Goal: Transaction & Acquisition: Subscribe to service/newsletter

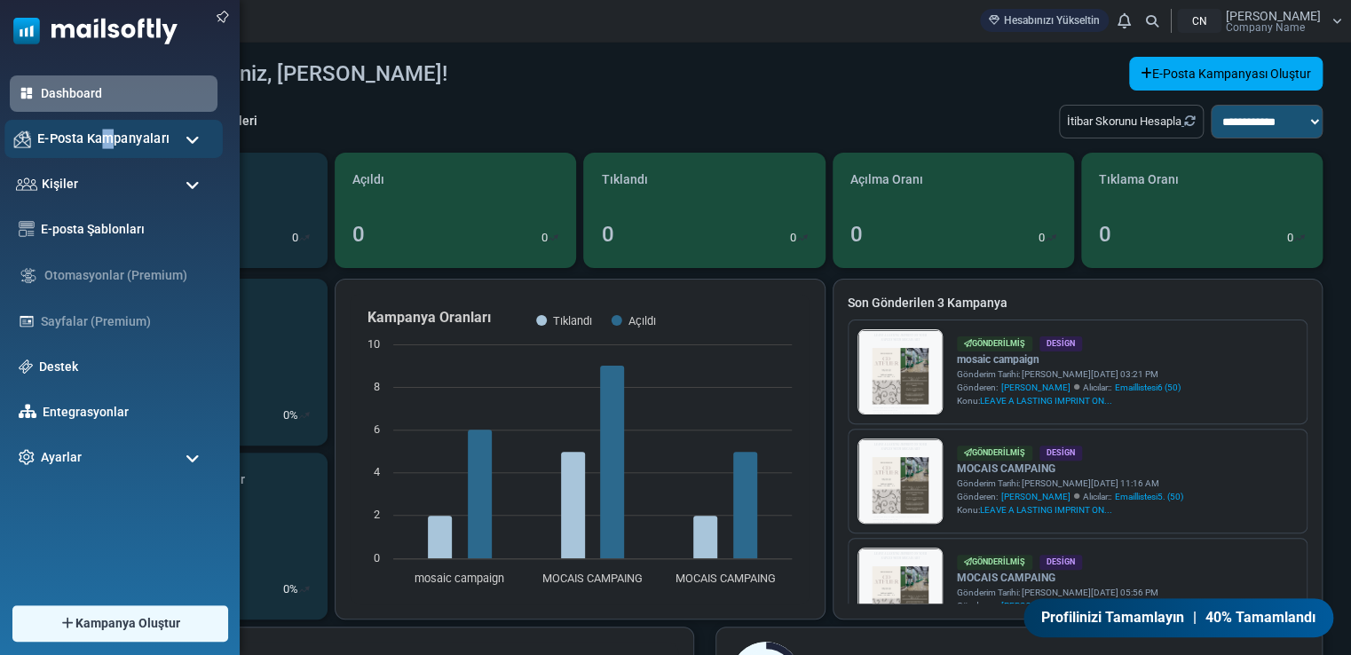
click at [107, 132] on span "E-Posta Kampanyaları" at bounding box center [103, 139] width 132 height 20
drag, startPoint x: 107, startPoint y: 132, endPoint x: 23, endPoint y: 119, distance: 84.5
click at [23, 119] on ul "Dashboard E-Posta Kampanyaları Kampanyalar Gönderici İtibarı Kişiler Kişiler Ki…" at bounding box center [115, 275] width 231 height 400
click at [188, 132] on span at bounding box center [193, 140] width 14 height 16
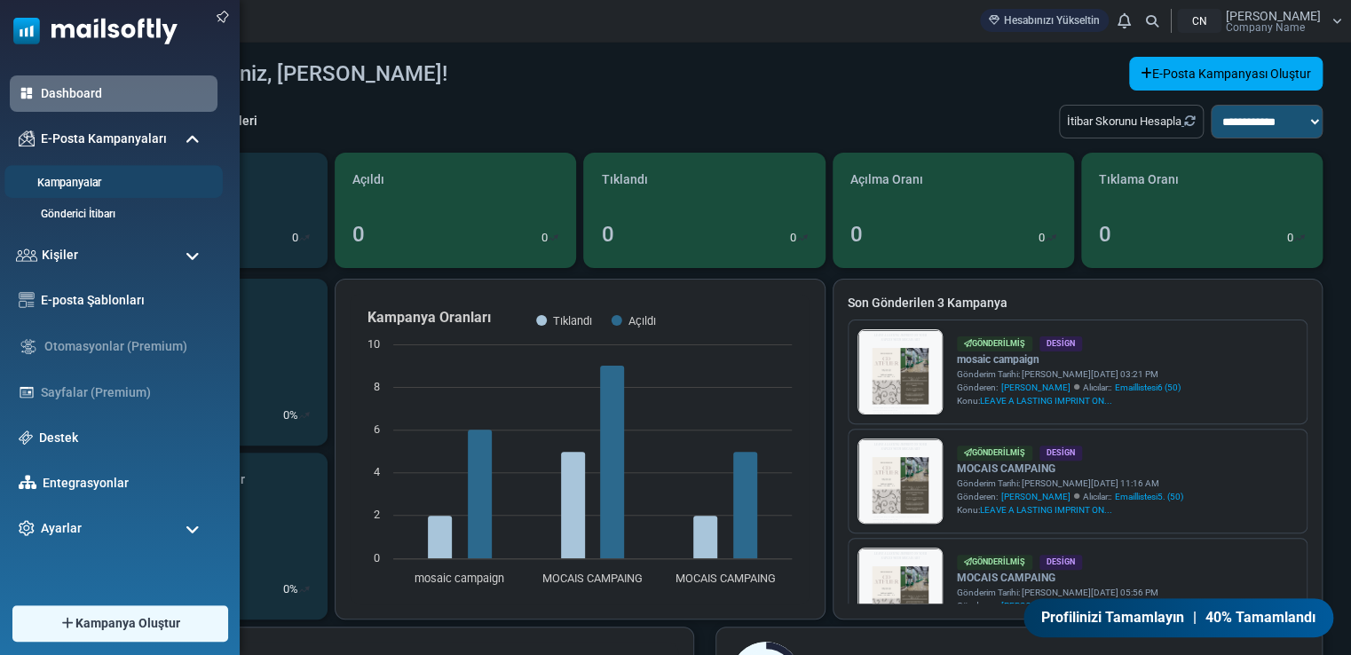
click at [99, 180] on link "Kampanyalar" at bounding box center [110, 183] width 213 height 17
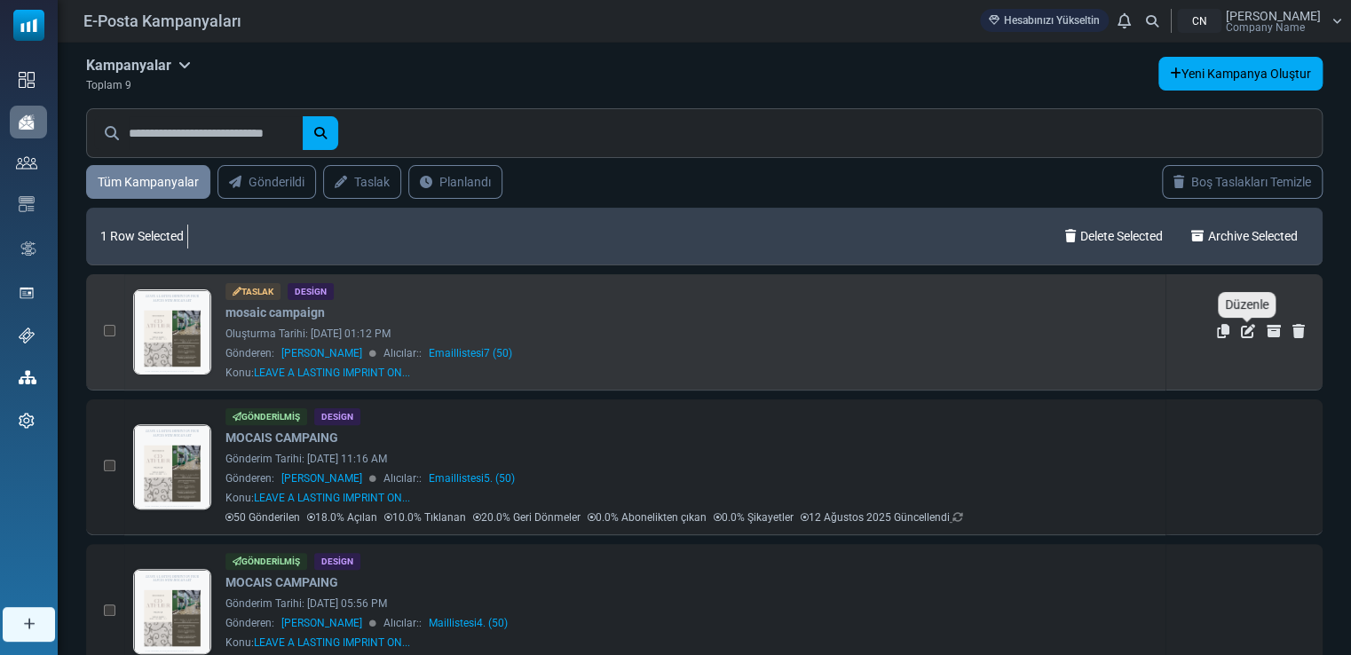
click at [1251, 335] on icon "Düzenle" at bounding box center [1248, 331] width 14 height 14
click at [363, 326] on div "Oluşturma Tarihi: [DATE] 01:12 PM" at bounding box center [690, 334] width 931 height 16
click at [1246, 328] on icon "Düzenle" at bounding box center [1248, 331] width 14 height 14
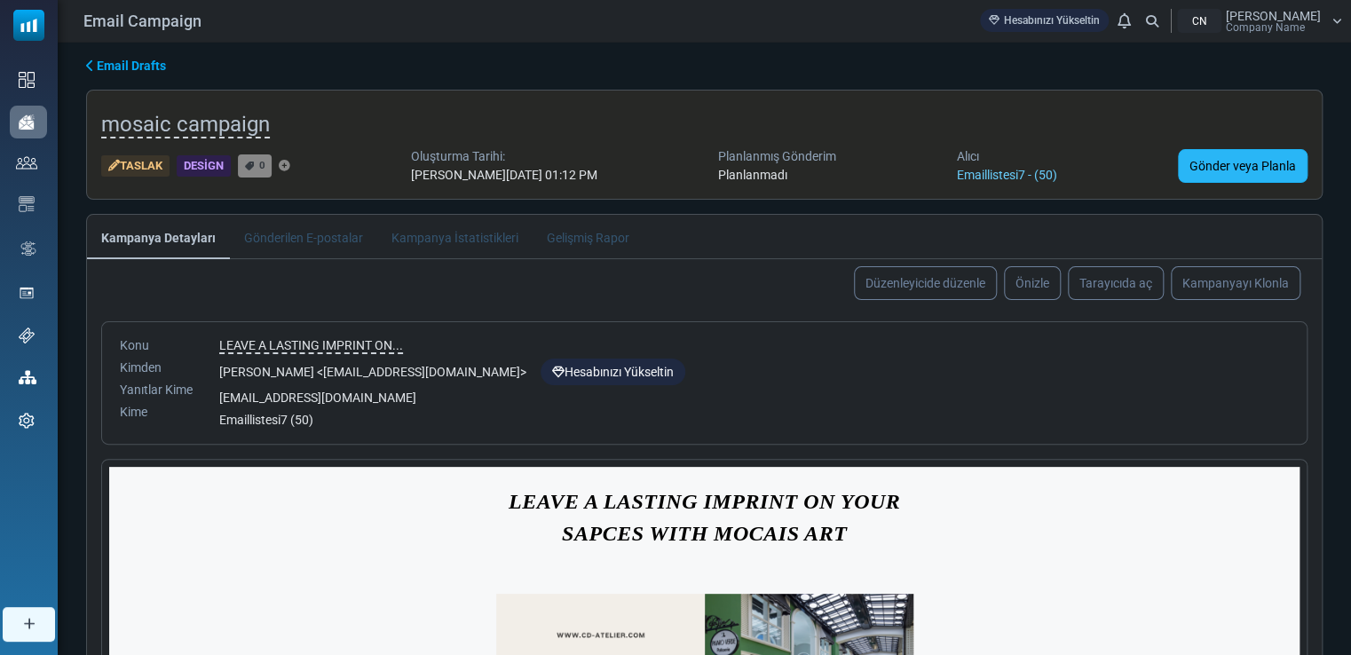
click at [1244, 163] on link "Gönder veya Planla" at bounding box center [1243, 166] width 130 height 34
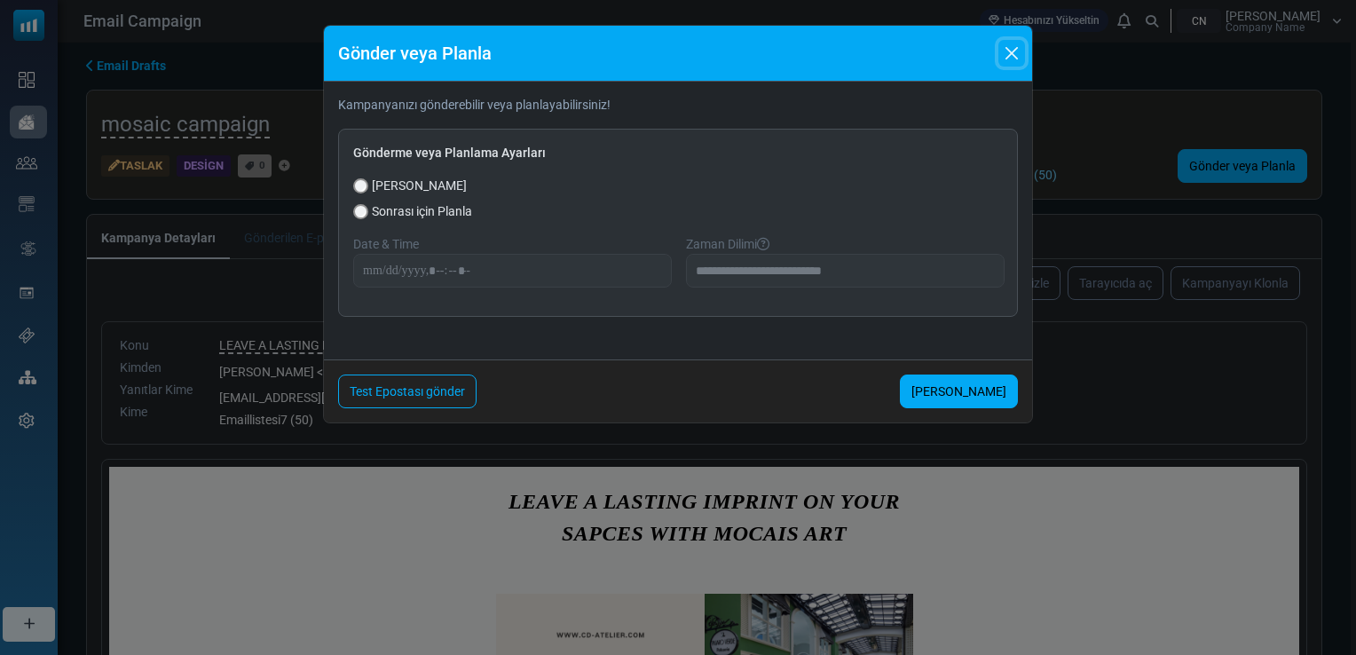
click at [1019, 51] on button "Close" at bounding box center [1012, 53] width 27 height 27
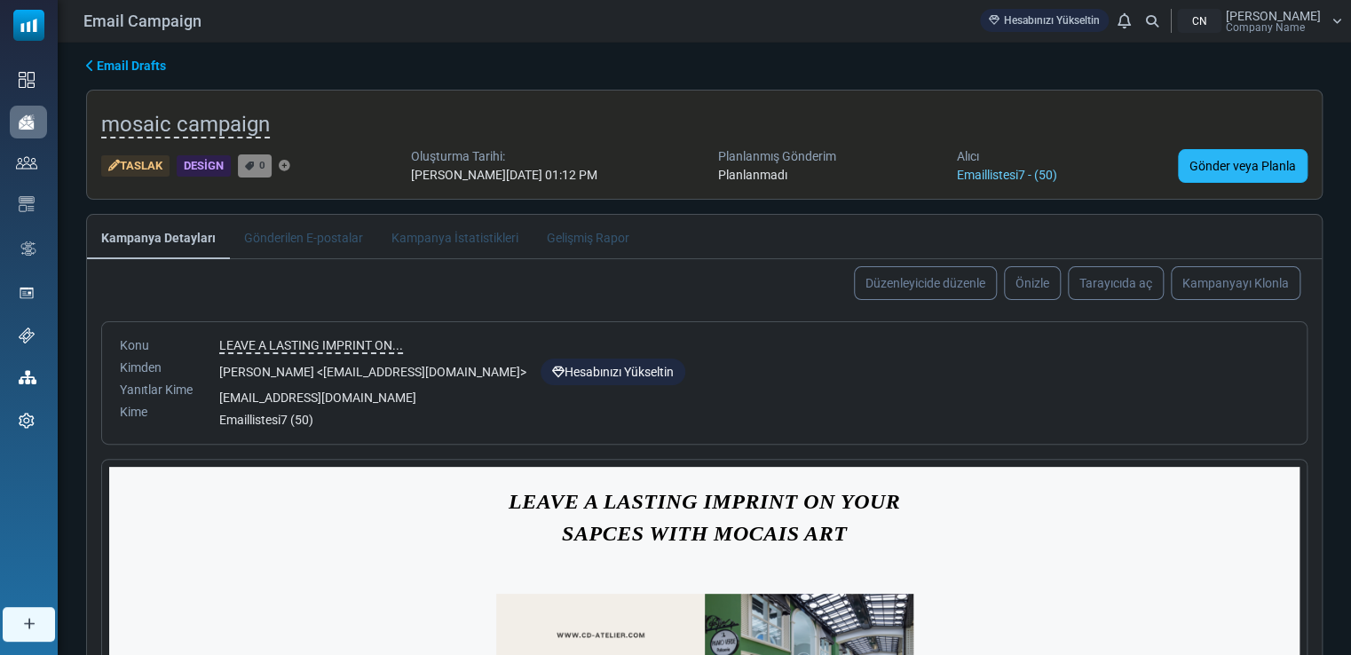
click at [1219, 162] on link "Gönder veya Planla" at bounding box center [1243, 166] width 130 height 34
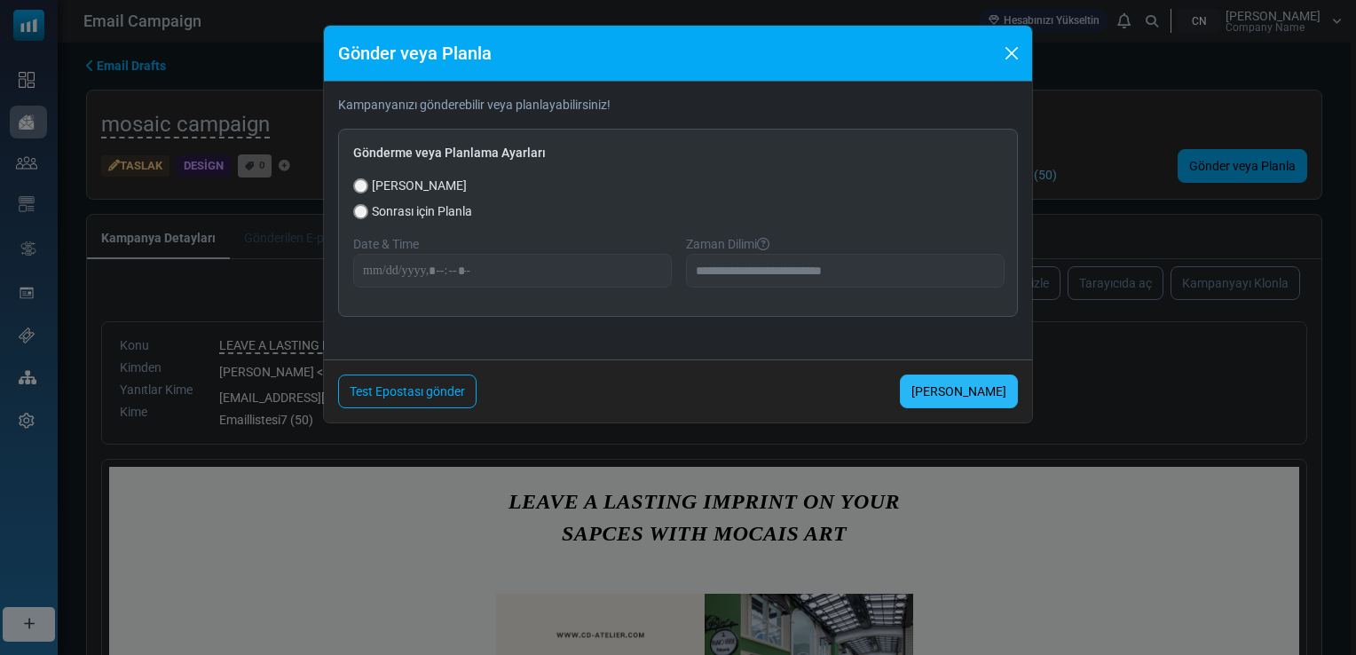
click at [947, 393] on link "[PERSON_NAME]" at bounding box center [959, 392] width 118 height 34
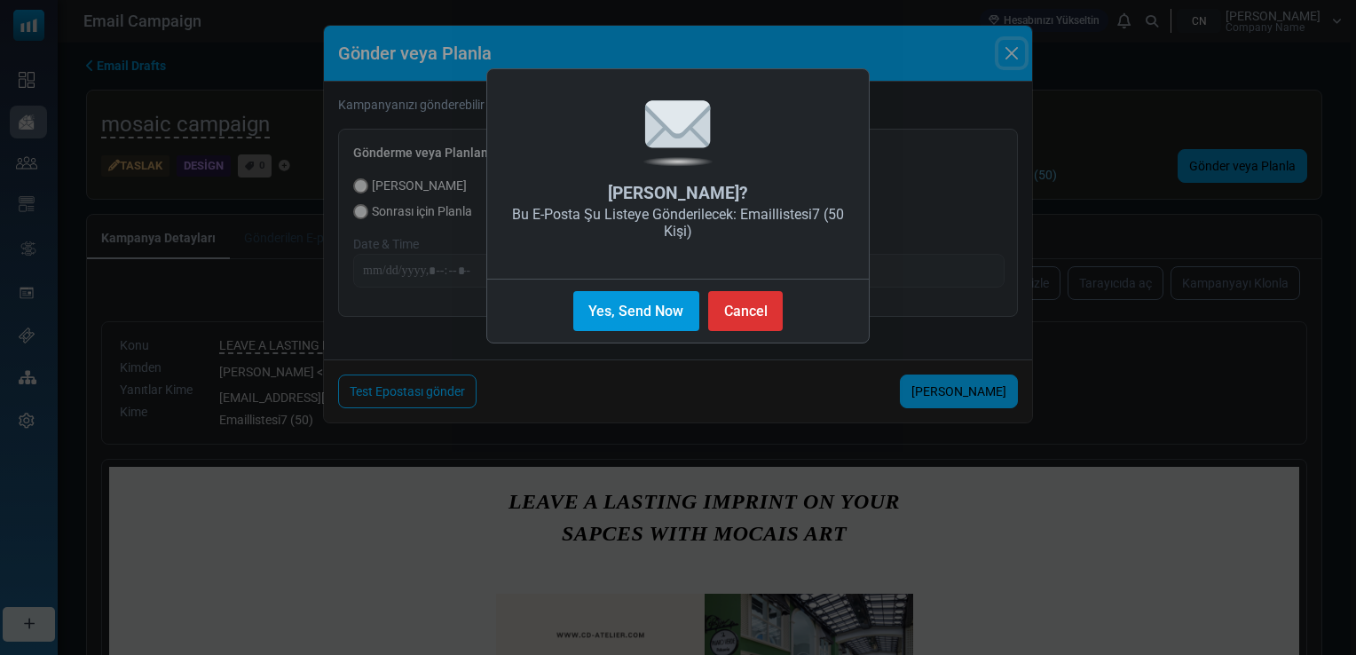
click at [667, 307] on button "Yes, Send Now" at bounding box center [636, 311] width 126 height 40
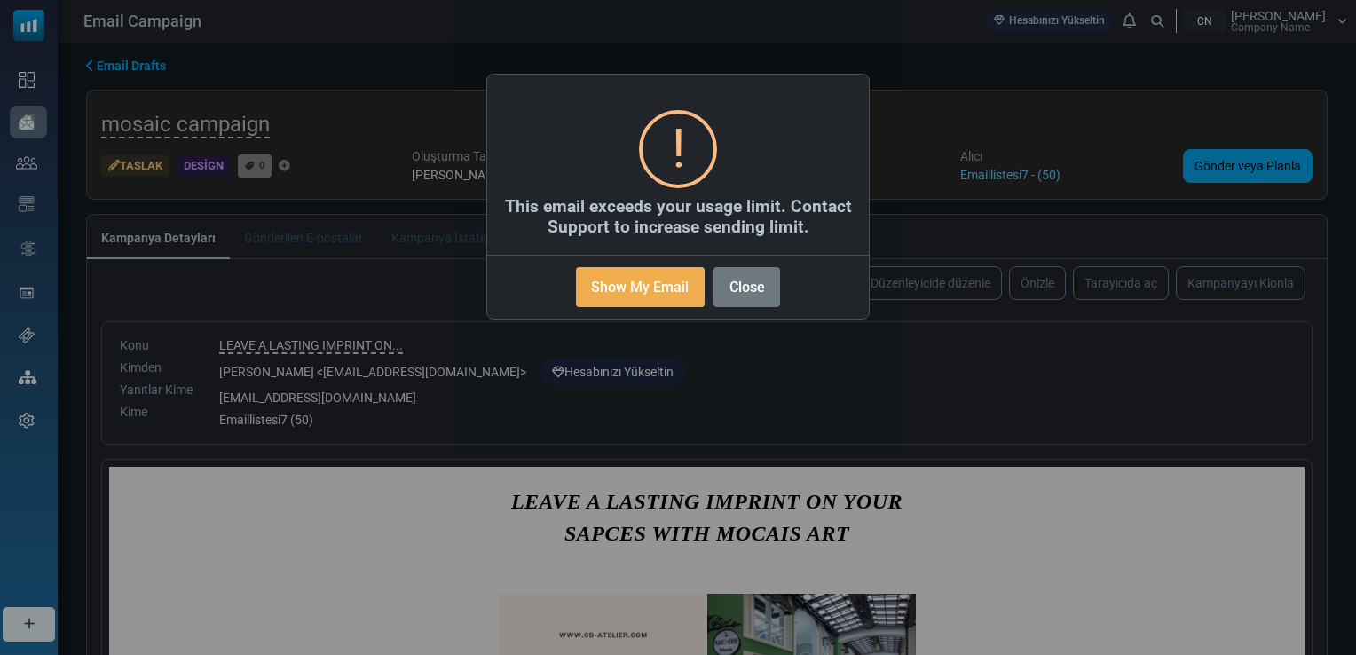
click at [852, 393] on div "× ! This email exceeds your usage limit. Contact Support to increase sending li…" at bounding box center [678, 327] width 1356 height 655
click at [751, 326] on div "× ! This email exceeds your usage limit. Contact Support to increase sending li…" at bounding box center [678, 327] width 1356 height 655
click at [739, 289] on button "Close" at bounding box center [747, 287] width 67 height 40
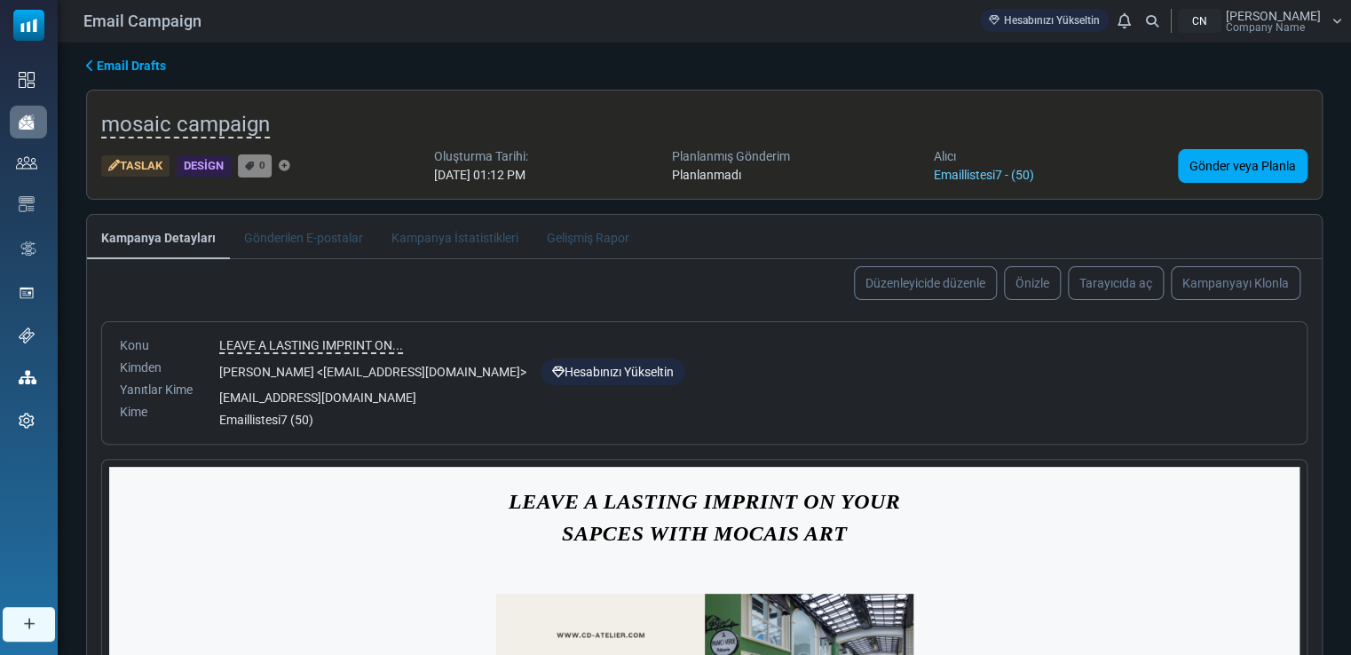
click at [88, 58] on link "Email Drafts" at bounding box center [126, 66] width 80 height 19
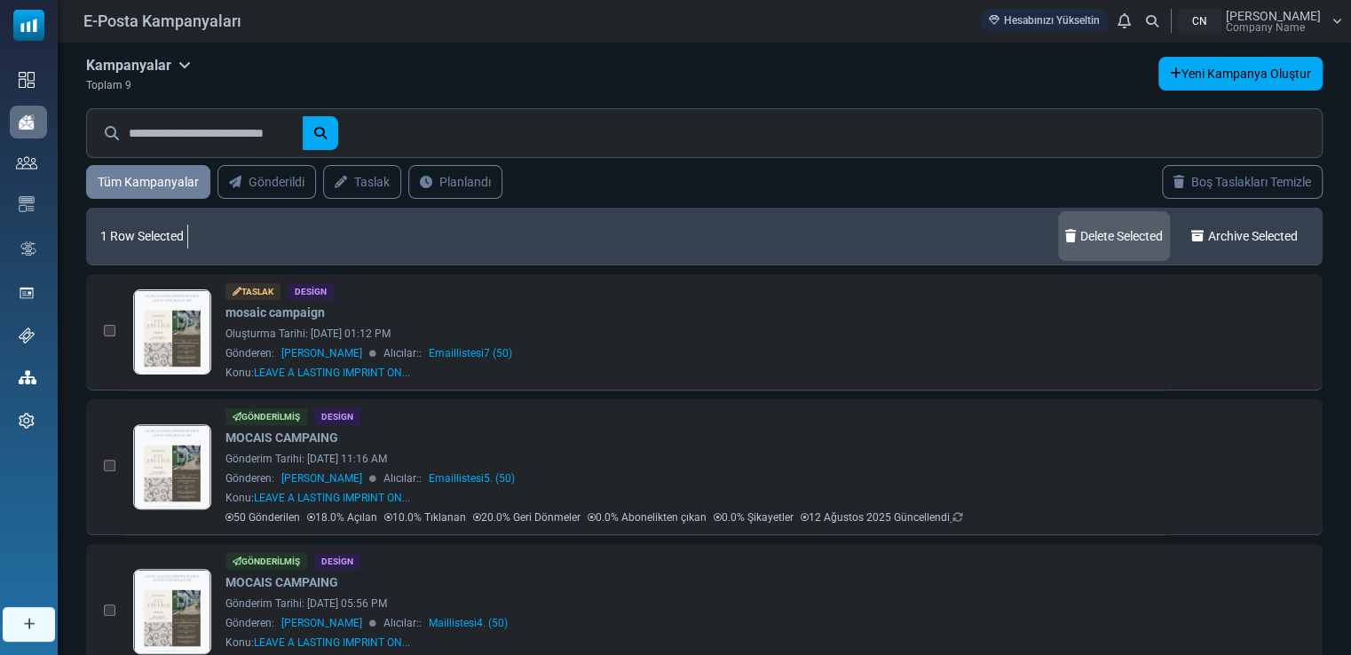
click at [1079, 231] on link "Delete Selected" at bounding box center [1114, 236] width 112 height 50
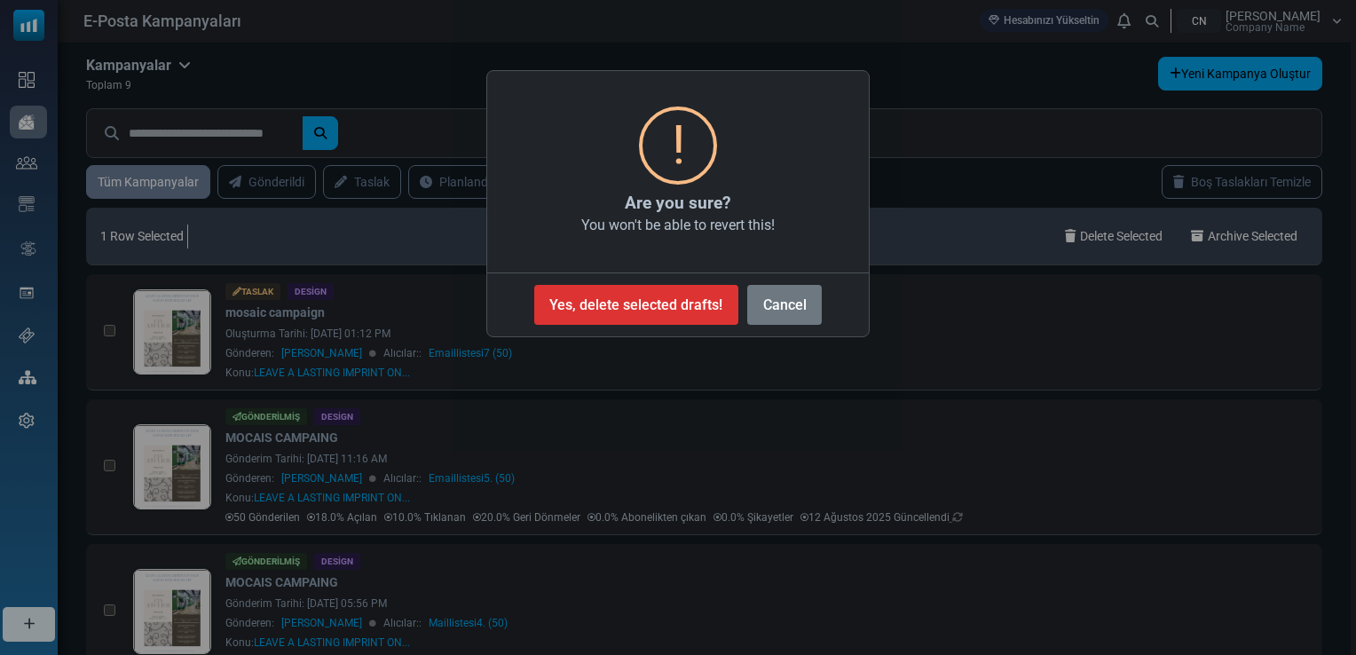
click at [644, 297] on button "Yes, delete selected drafts!" at bounding box center [636, 305] width 204 height 40
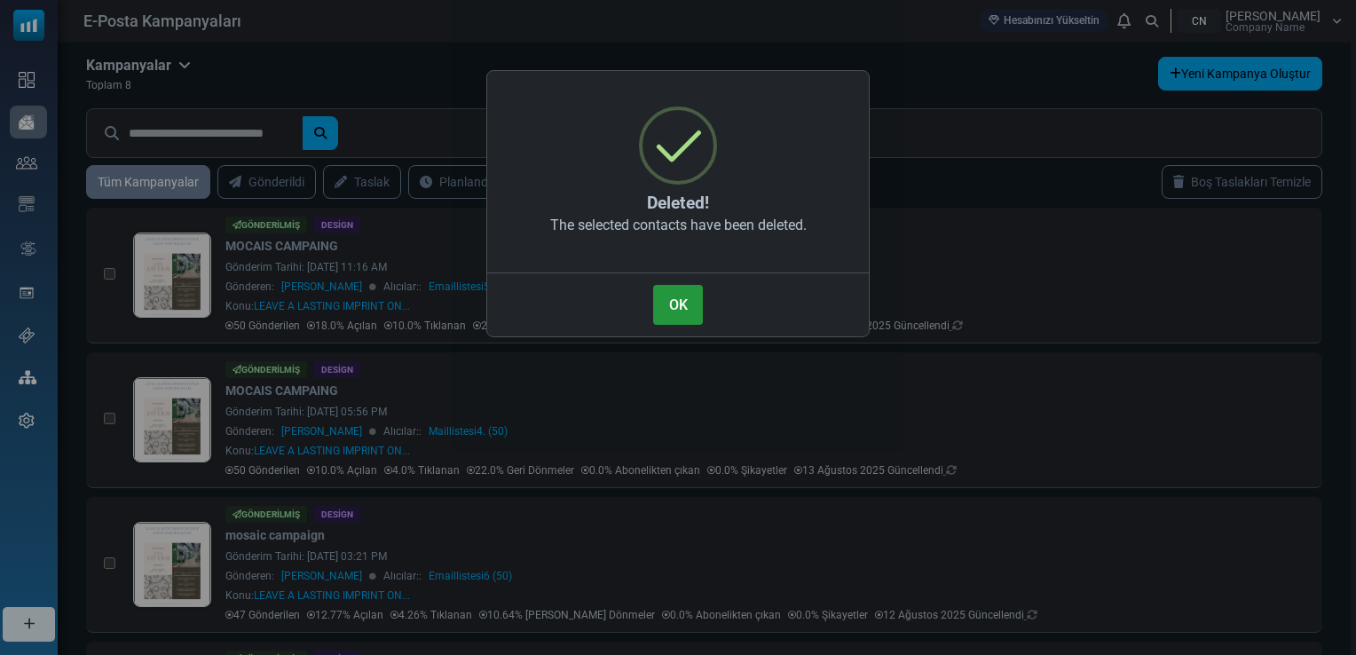
click at [675, 308] on button "OK" at bounding box center [678, 305] width 50 height 40
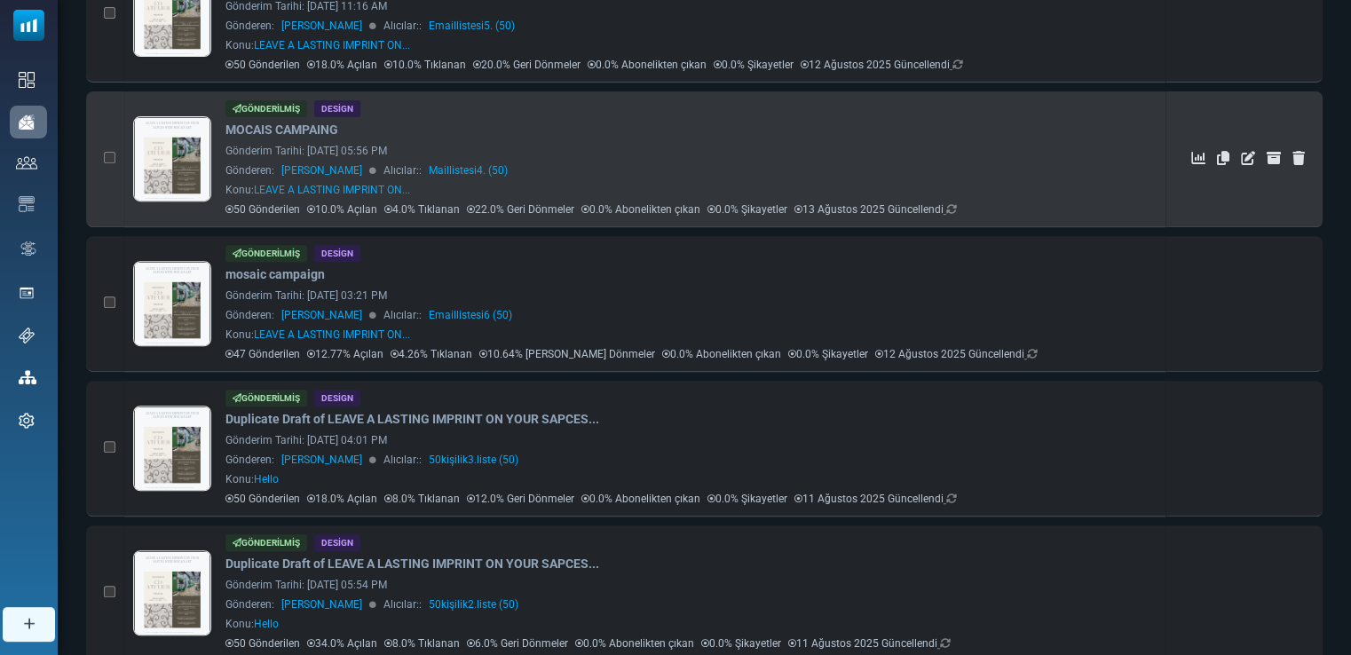
scroll to position [266, 0]
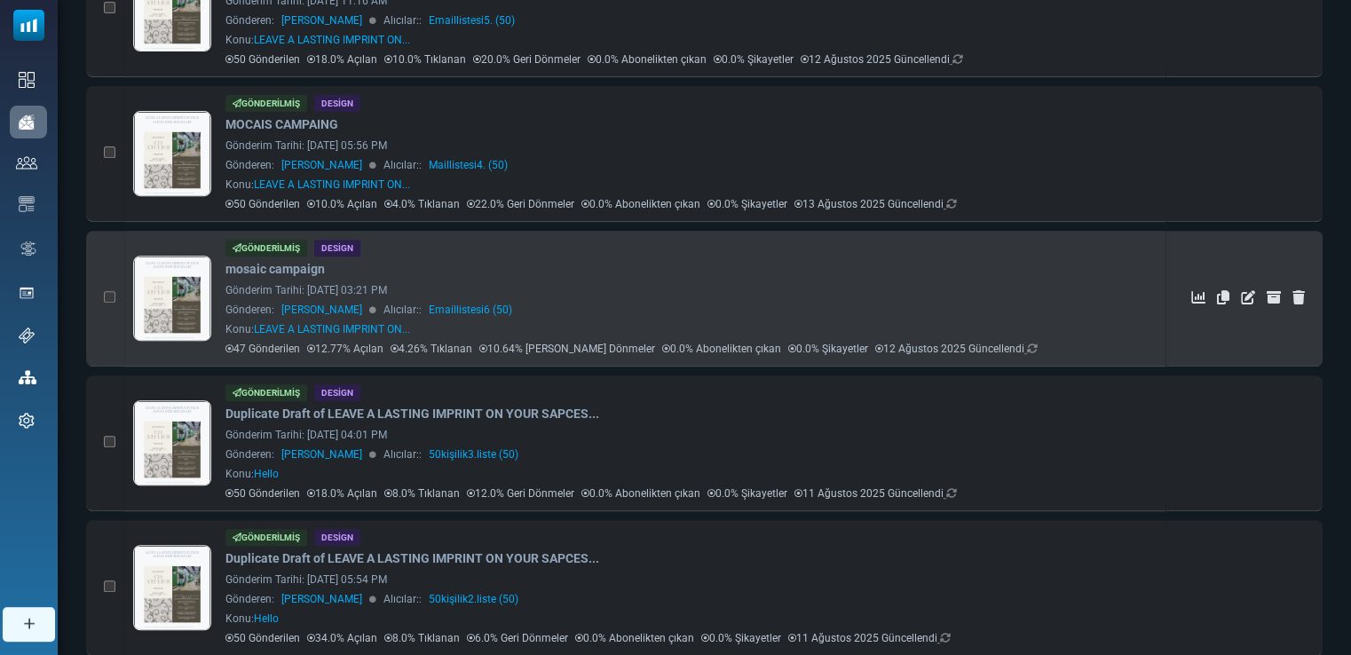
click at [107, 288] on td at bounding box center [105, 299] width 38 height 136
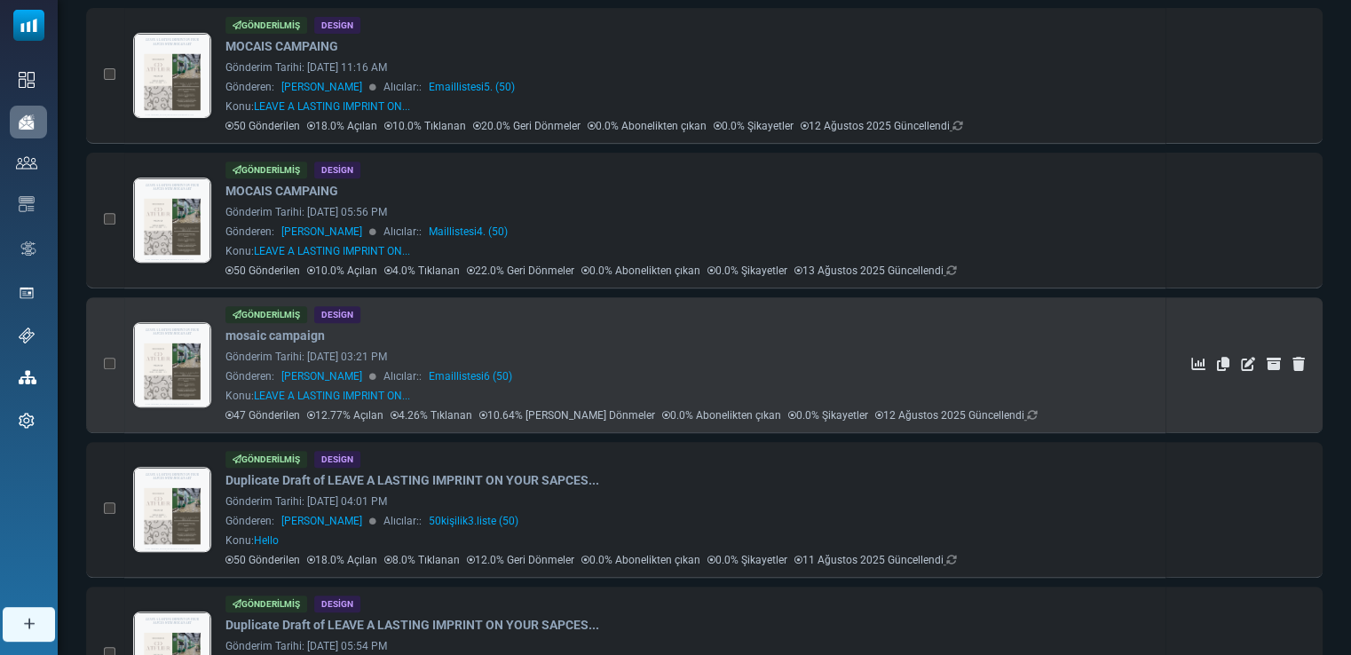
scroll to position [332, 0]
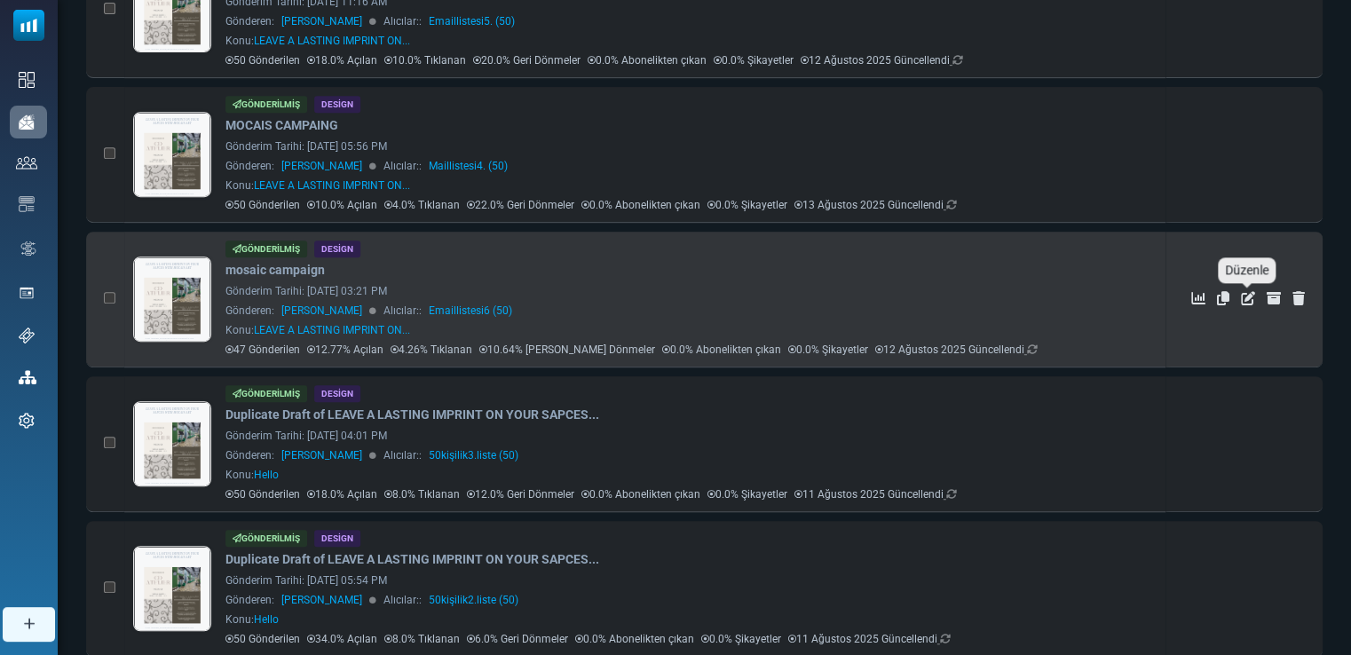
click at [1250, 292] on icon "Düzenle" at bounding box center [1248, 298] width 14 height 14
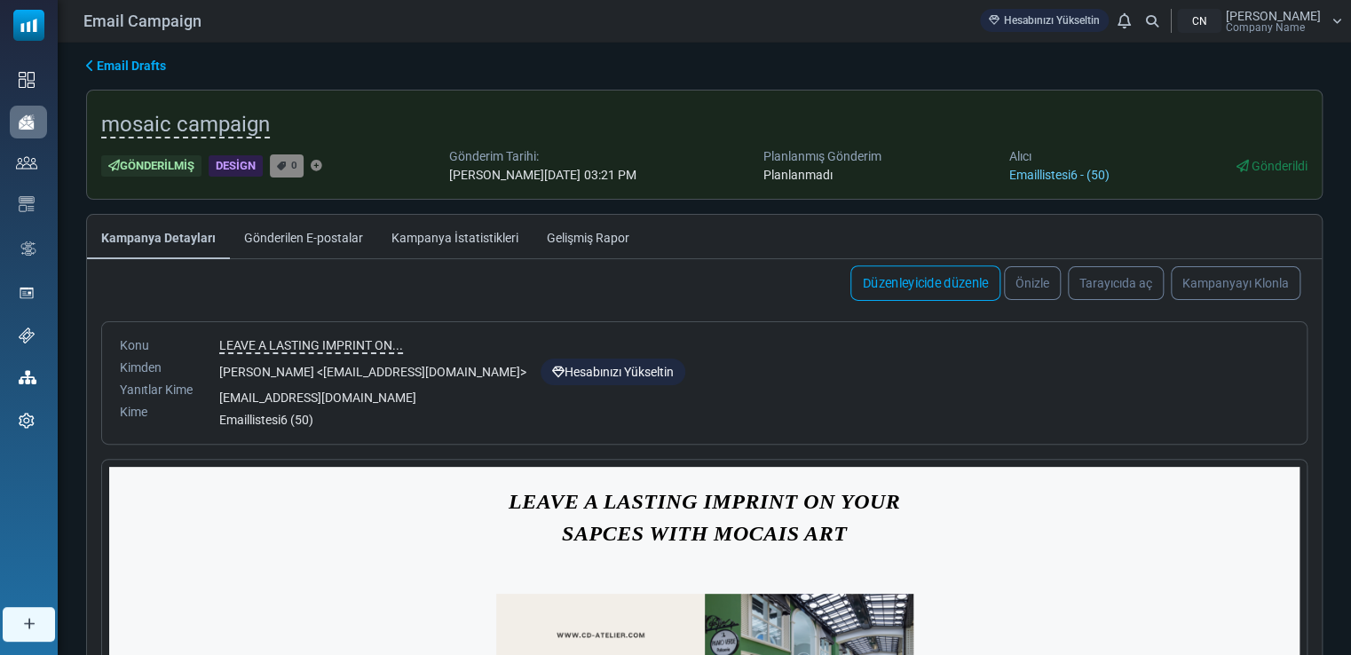
click at [960, 277] on link "Düzenleyicide düzenle" at bounding box center [925, 283] width 150 height 36
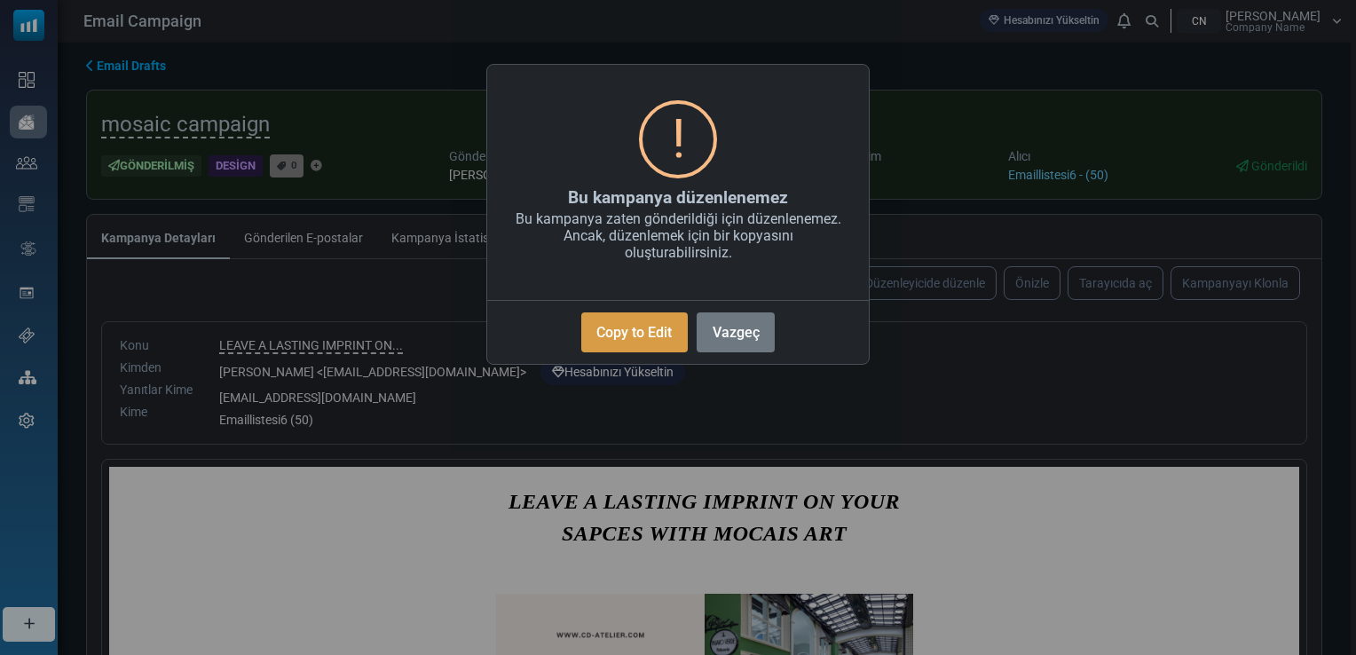
click at [633, 335] on button "Copy to Edit" at bounding box center [634, 332] width 107 height 40
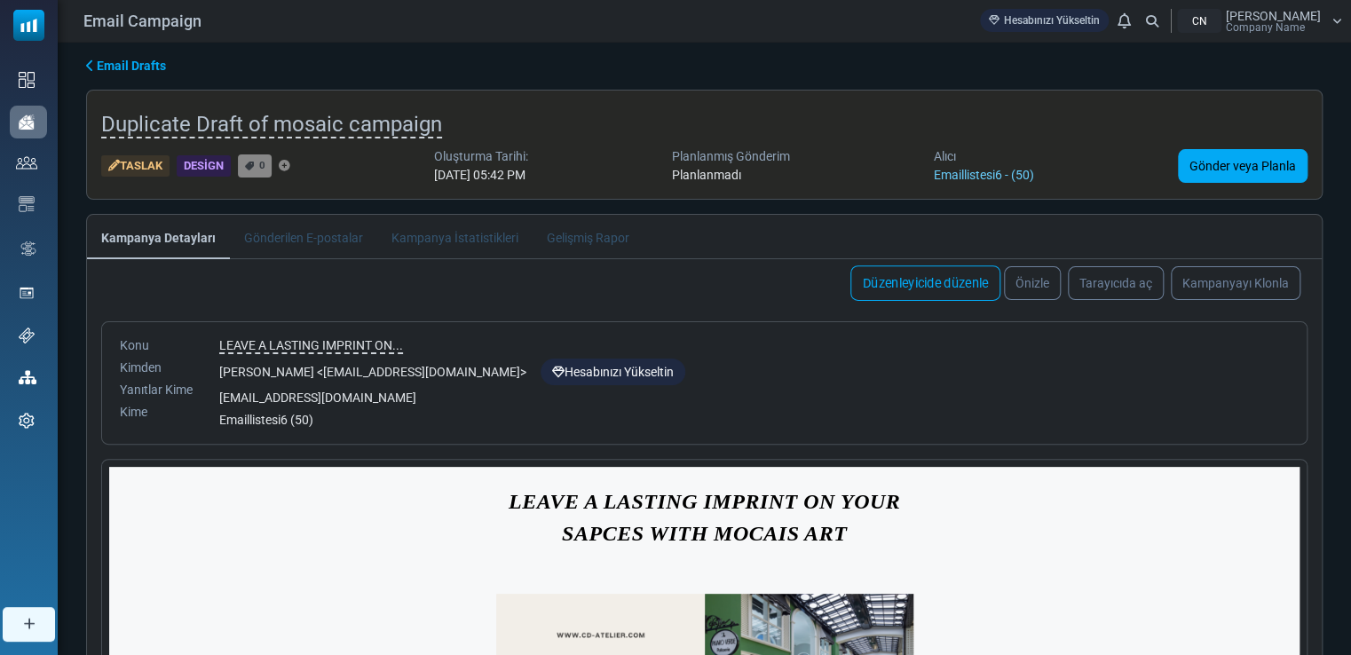
click at [926, 275] on link "Düzenleyicide düzenle" at bounding box center [925, 283] width 150 height 36
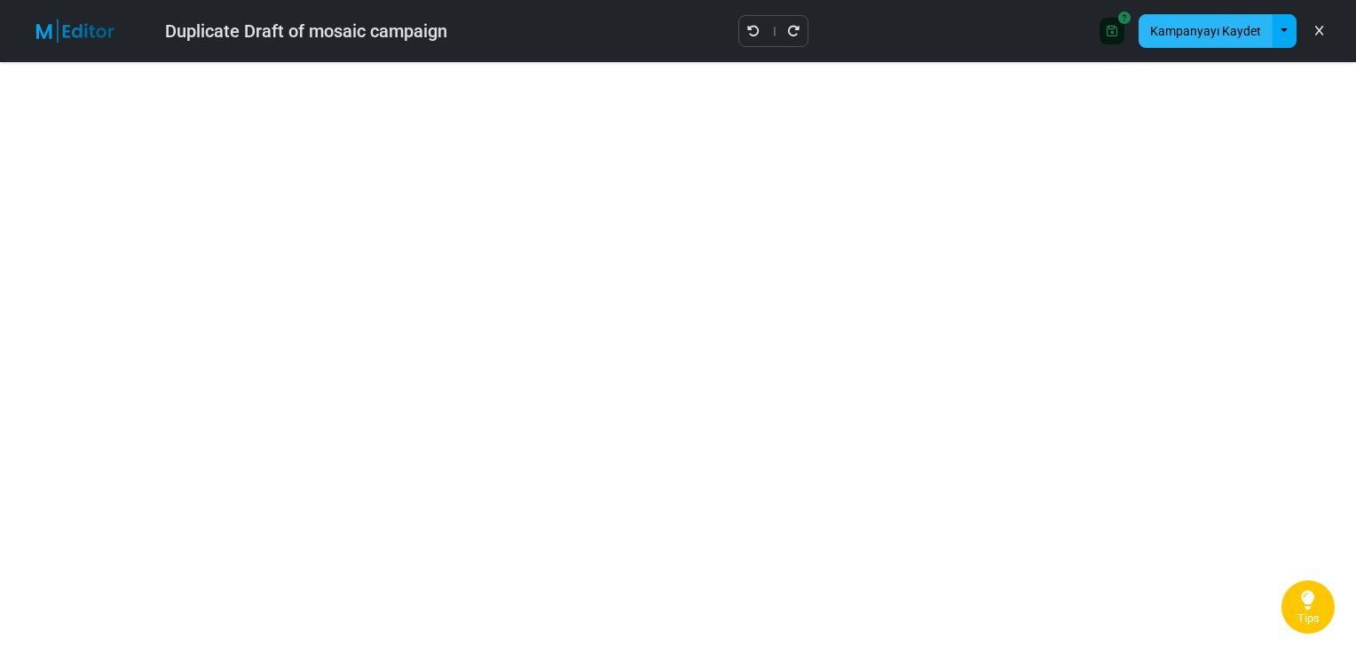
click at [1223, 34] on button "Kampanyayı Kaydet" at bounding box center [1206, 31] width 134 height 34
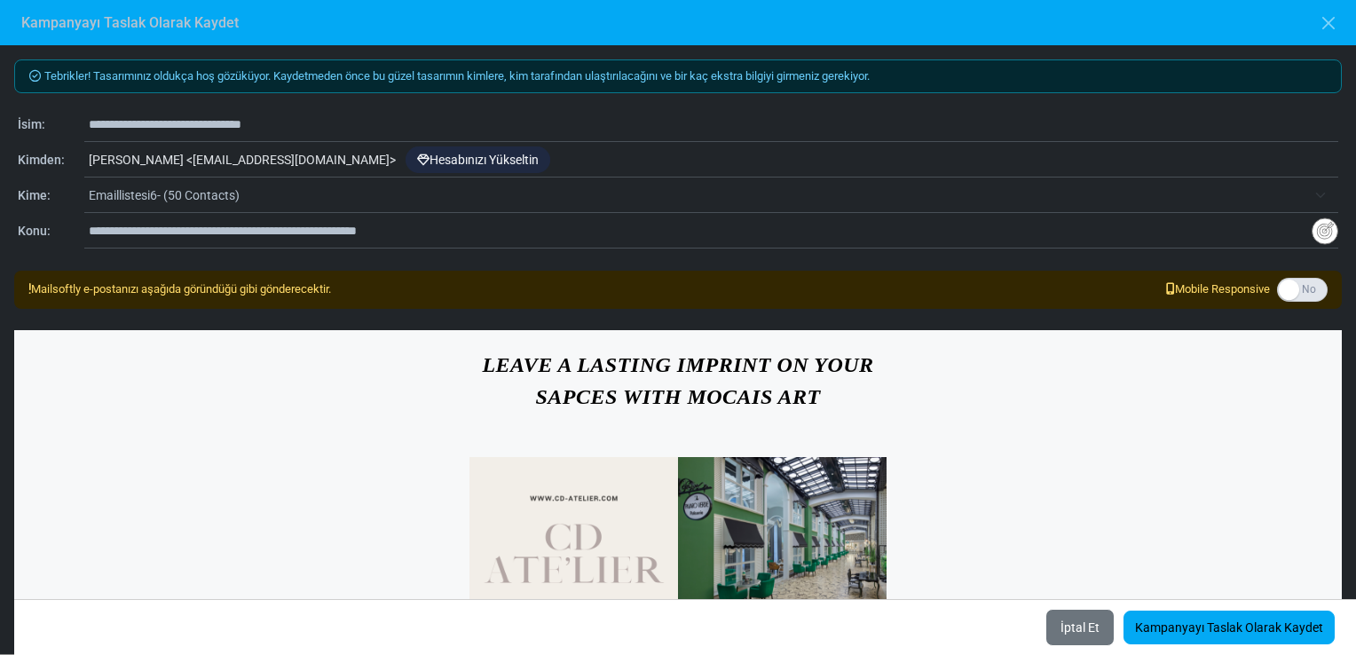
click at [186, 127] on input "**********" at bounding box center [714, 124] width 1250 height 34
type input "**********"
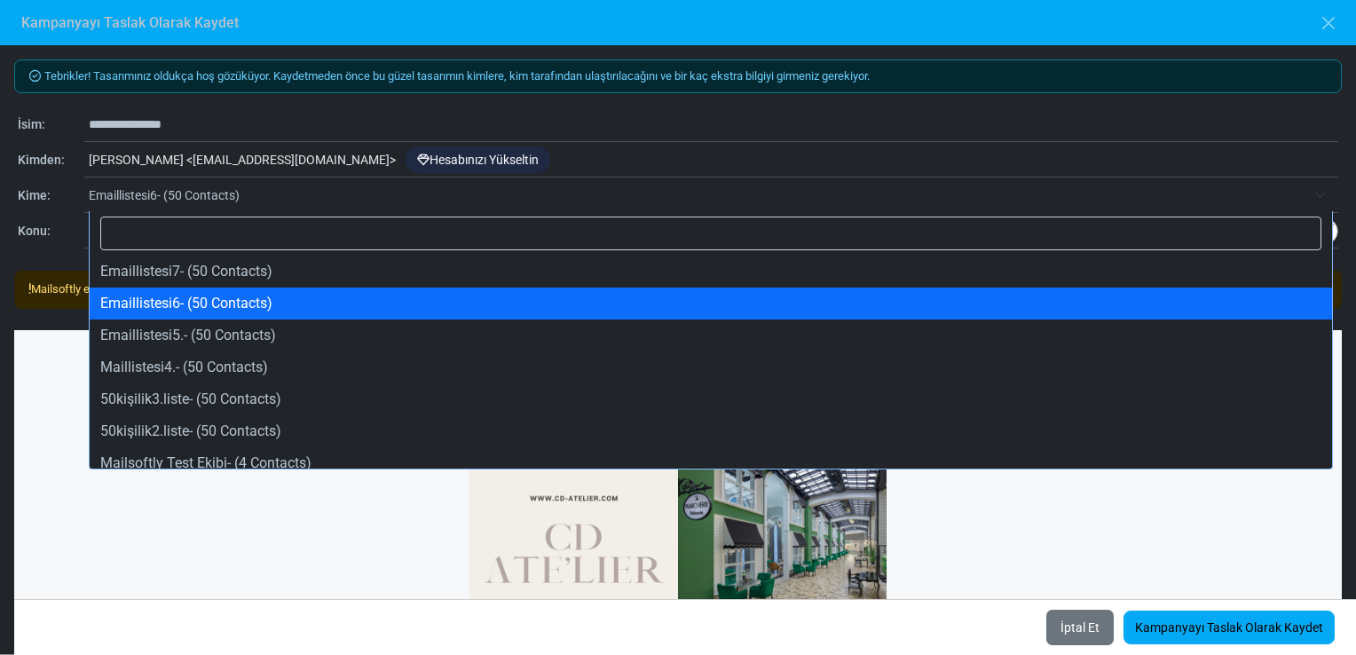
click at [188, 195] on span "Emaillistesi6- (50 Contacts)" at bounding box center [698, 195] width 1218 height 21
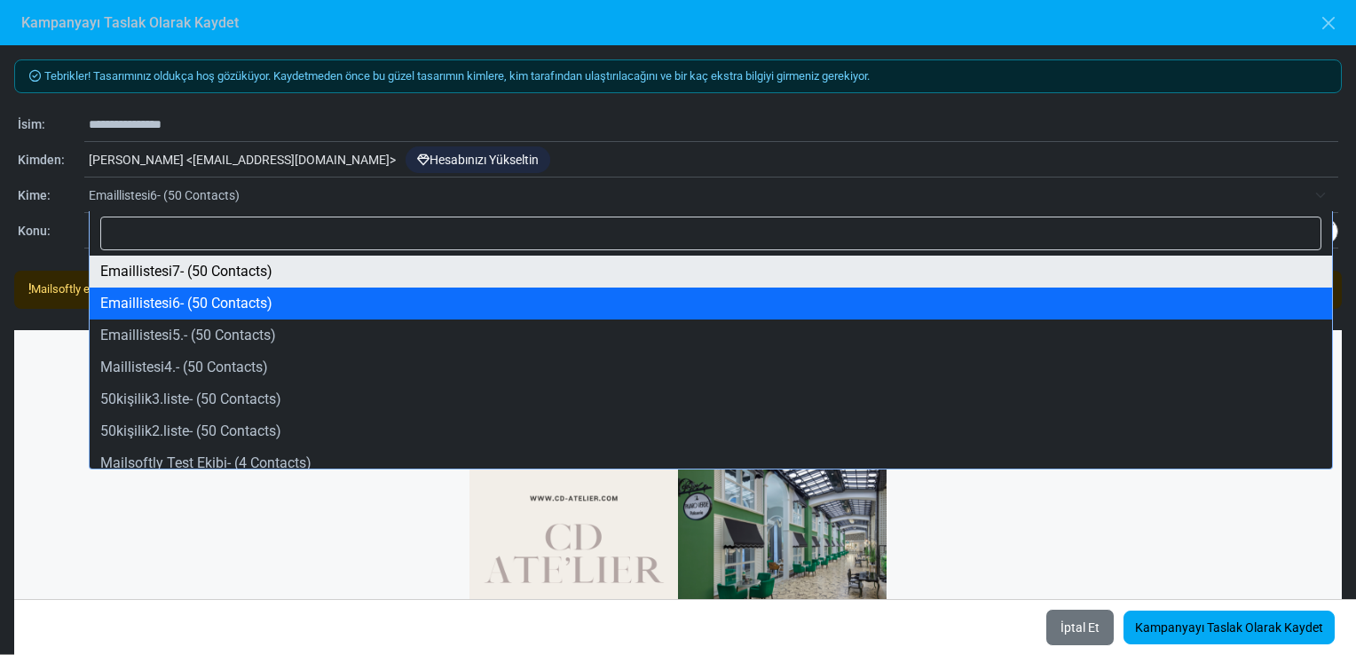
select select "*****"
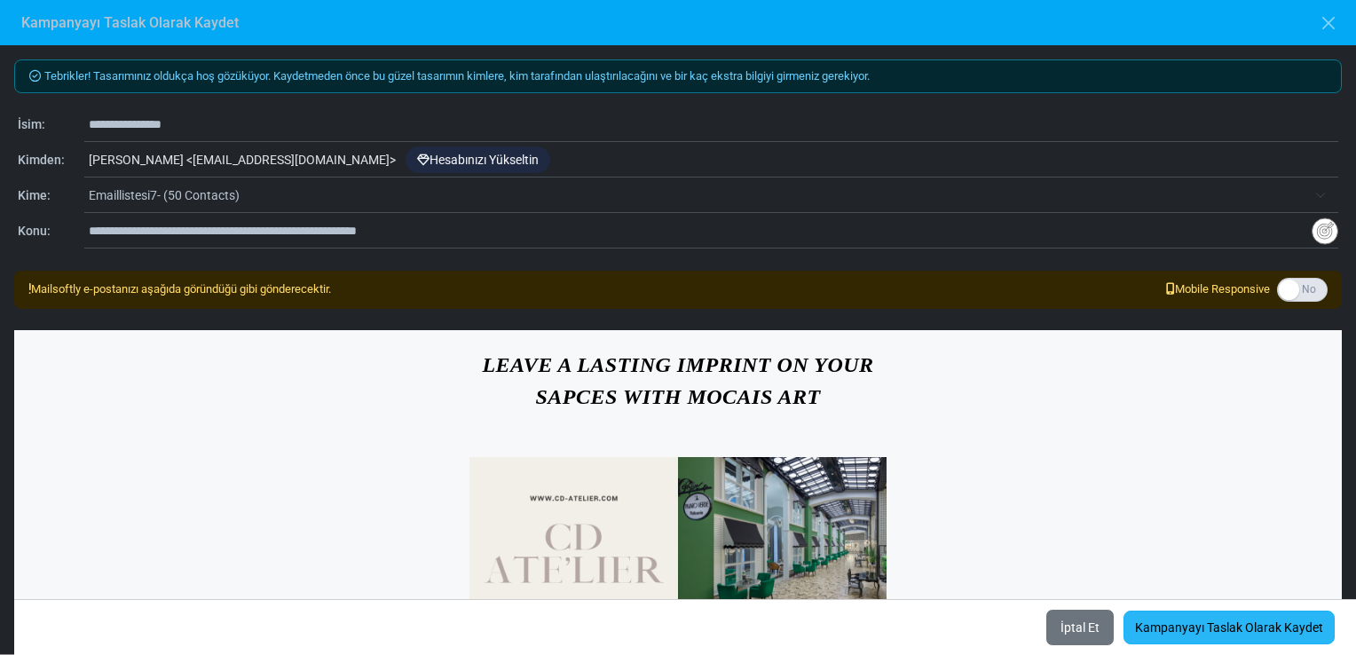
click at [1222, 625] on link "Kampanyayı Taslak Olarak Kaydet" at bounding box center [1229, 628] width 211 height 34
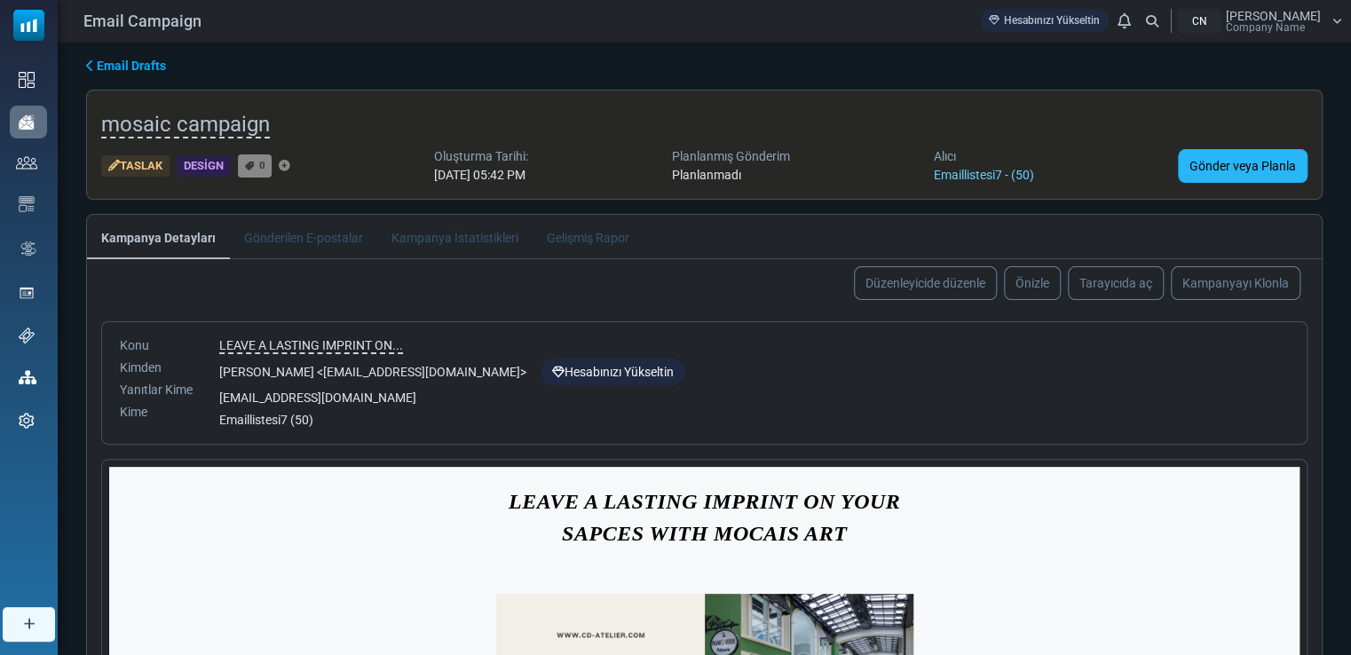
click at [1207, 159] on link "Gönder veya Planla" at bounding box center [1243, 166] width 130 height 34
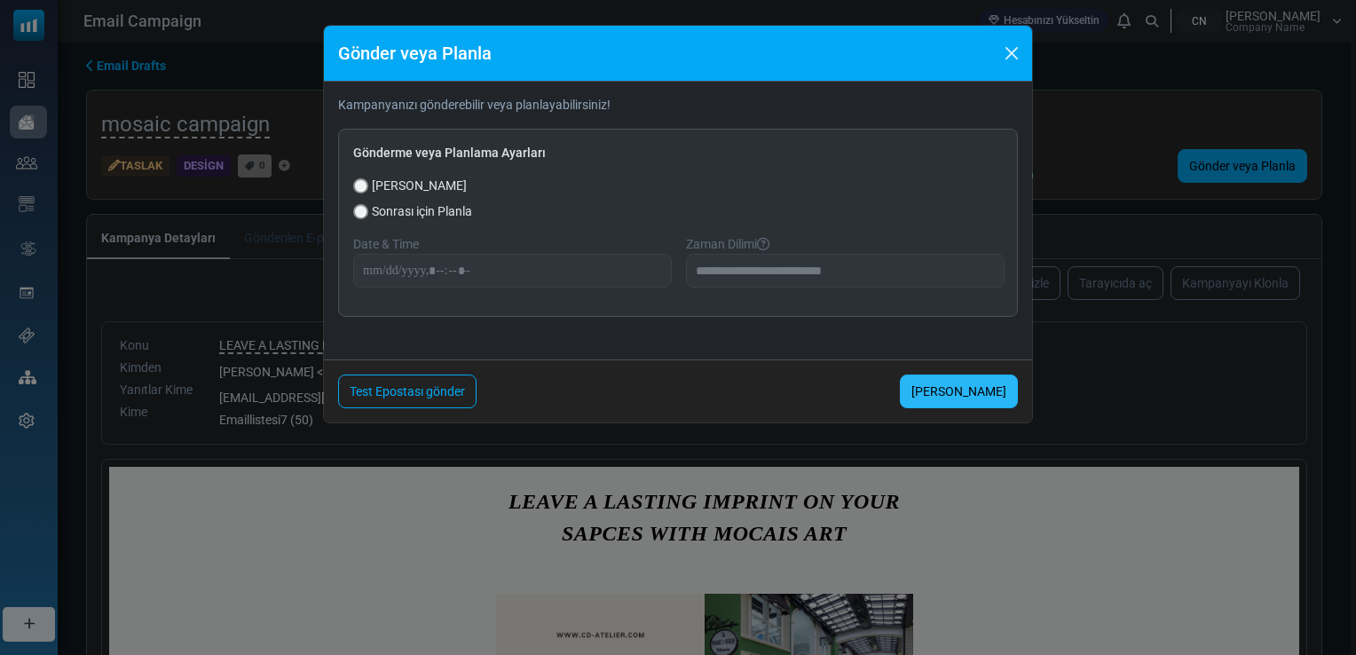
click at [972, 386] on link "[PERSON_NAME]" at bounding box center [959, 392] width 118 height 34
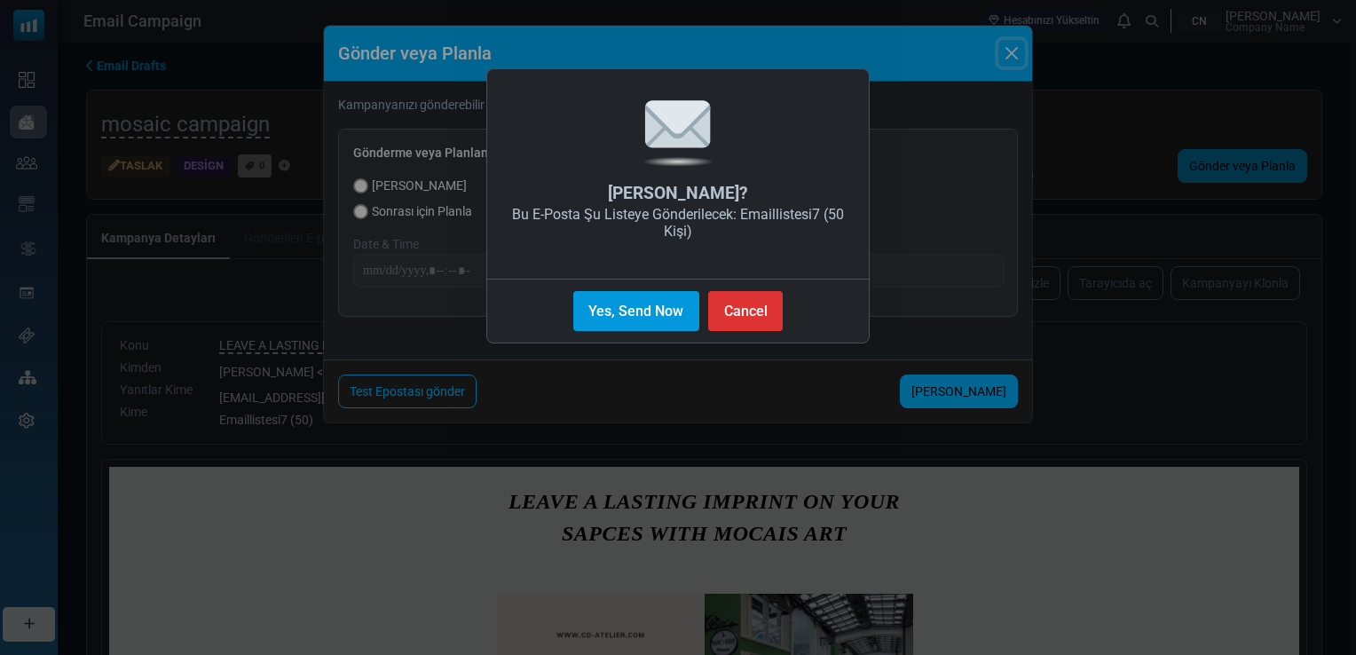
click at [640, 304] on button "Yes, Send Now" at bounding box center [636, 311] width 126 height 40
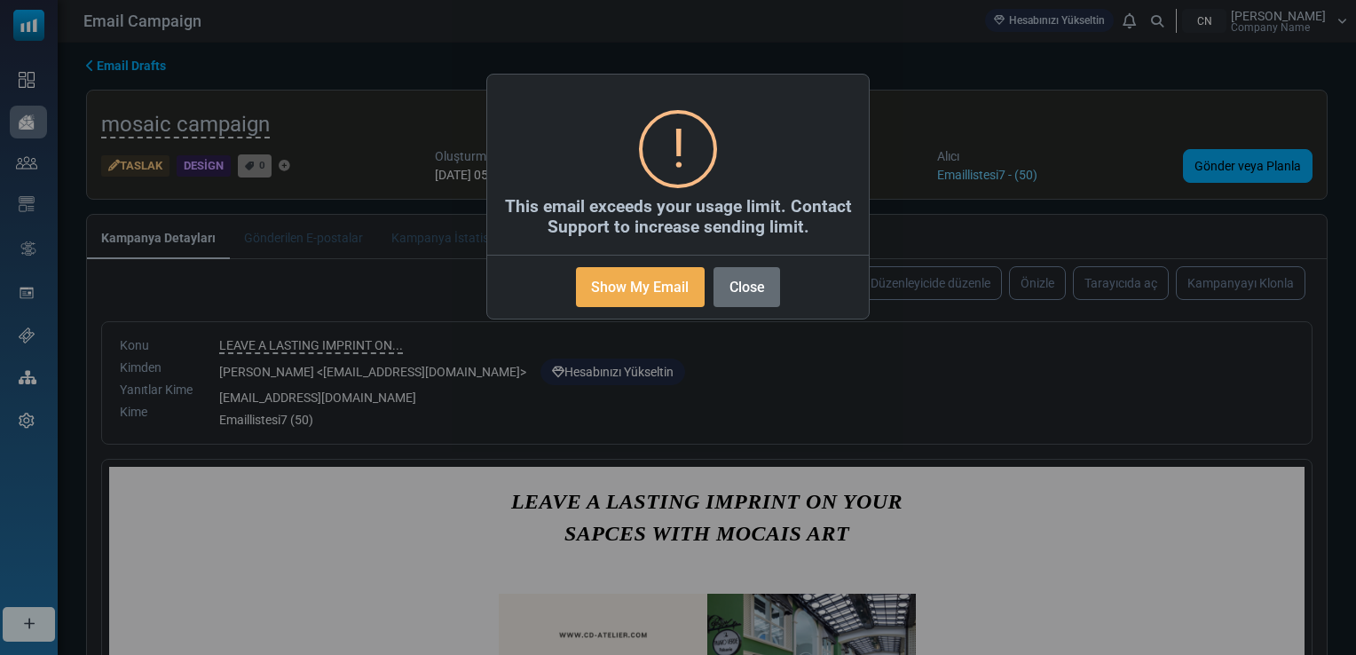
click at [744, 267] on button "Close" at bounding box center [747, 287] width 67 height 40
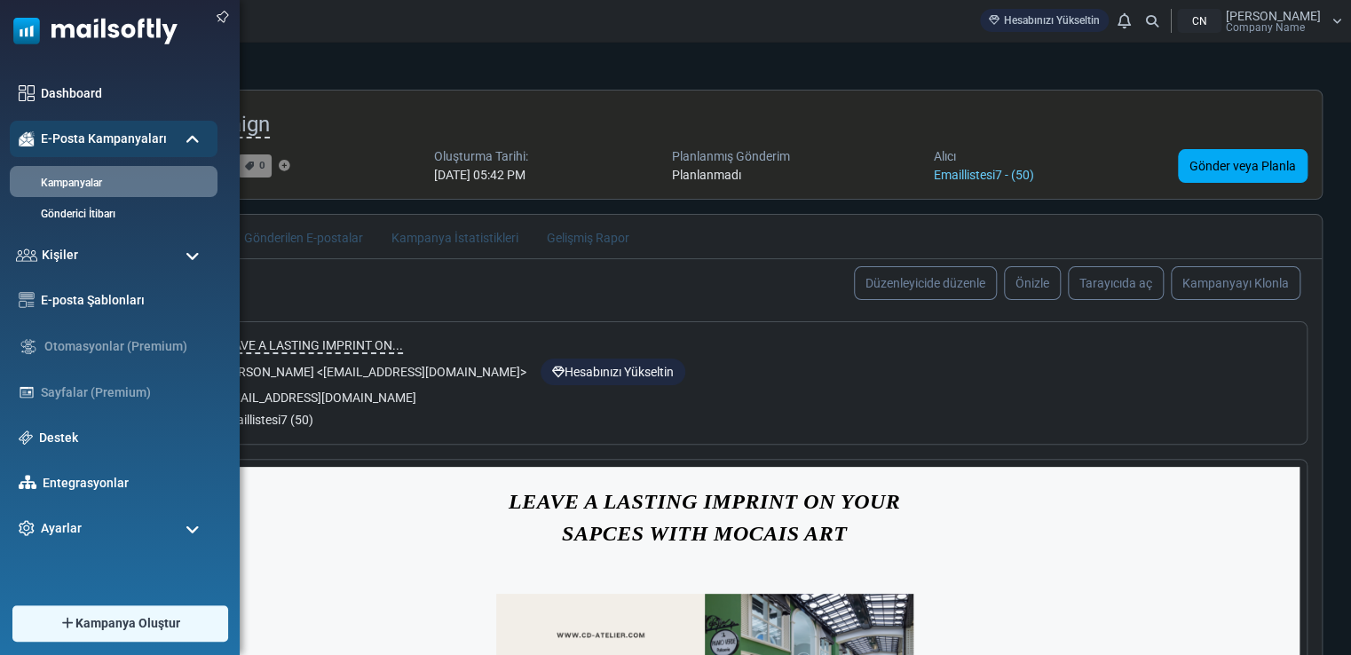
click at [195, 252] on span at bounding box center [193, 257] width 14 height 16
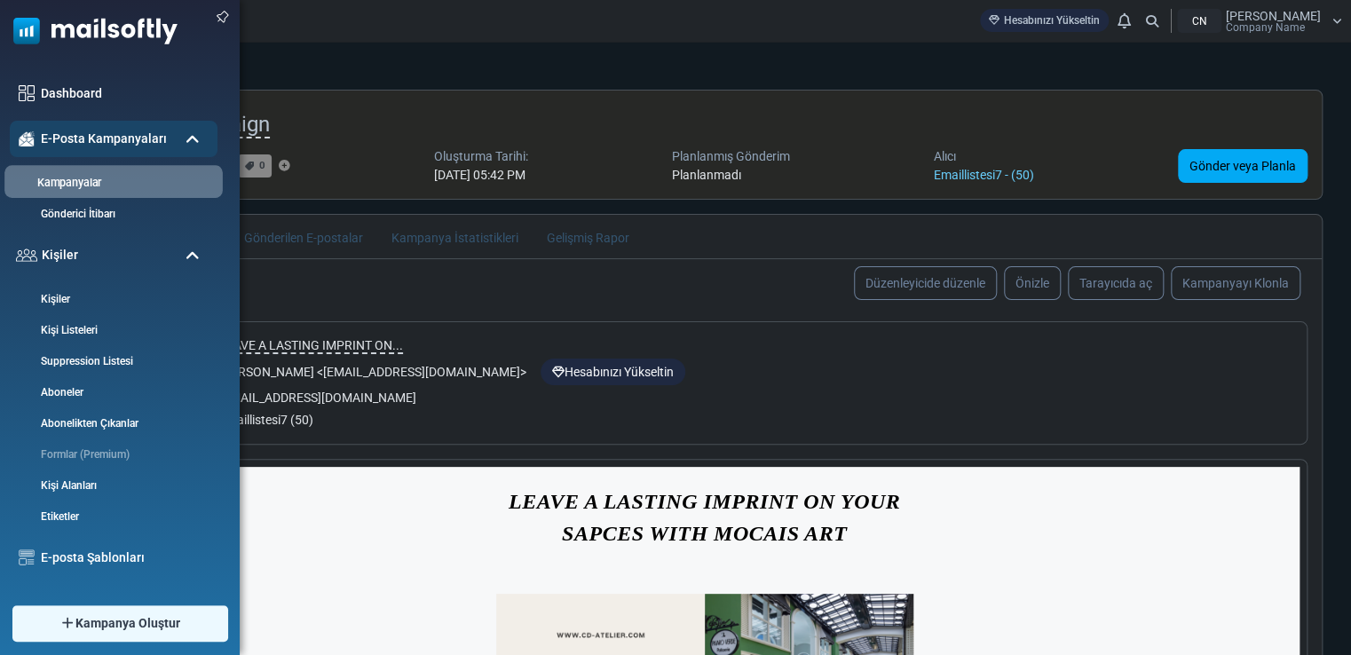
click at [64, 175] on link "Kampanyalar" at bounding box center [110, 183] width 213 height 17
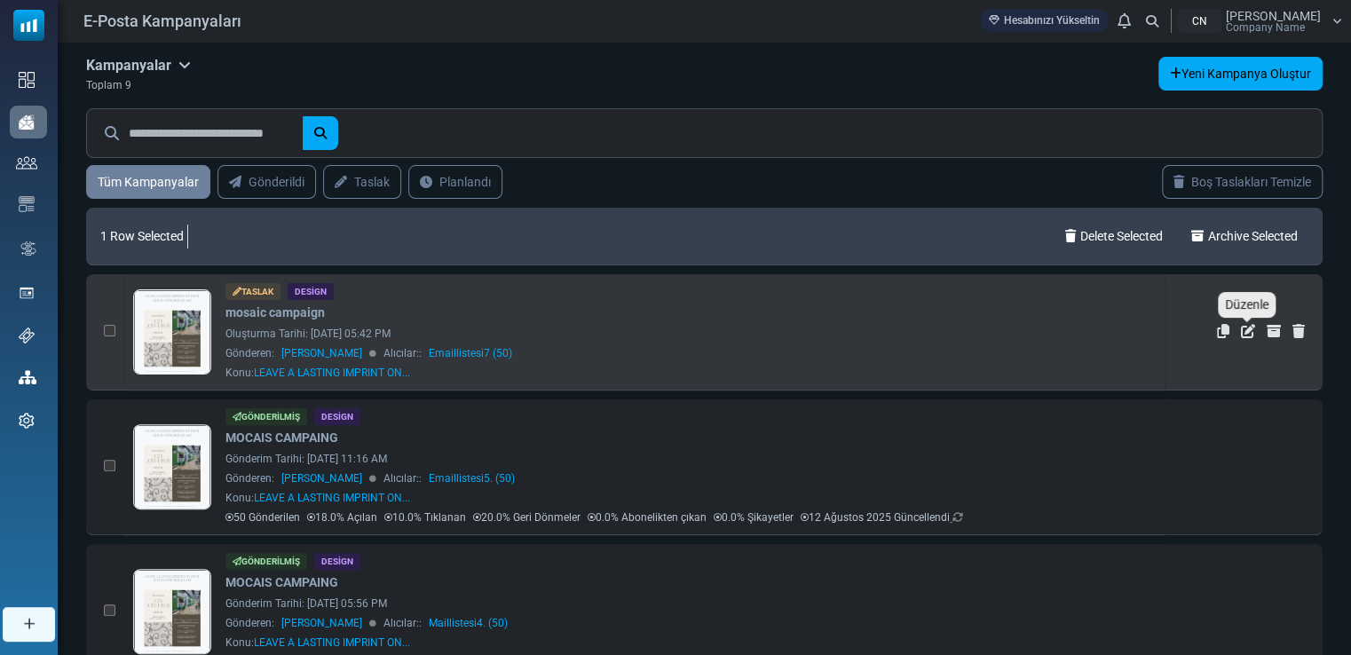
click at [1248, 326] on icon "Düzenle" at bounding box center [1248, 331] width 14 height 14
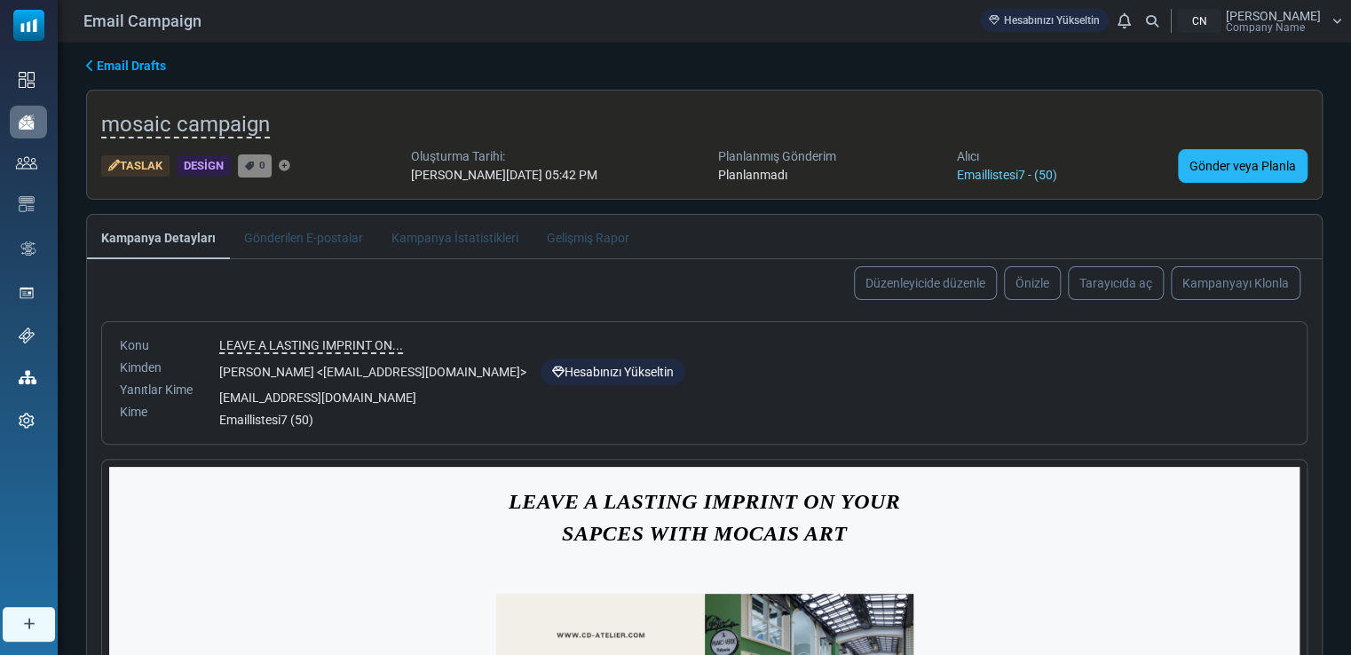
click at [1239, 149] on link "Gönder veya Planla" at bounding box center [1243, 166] width 130 height 34
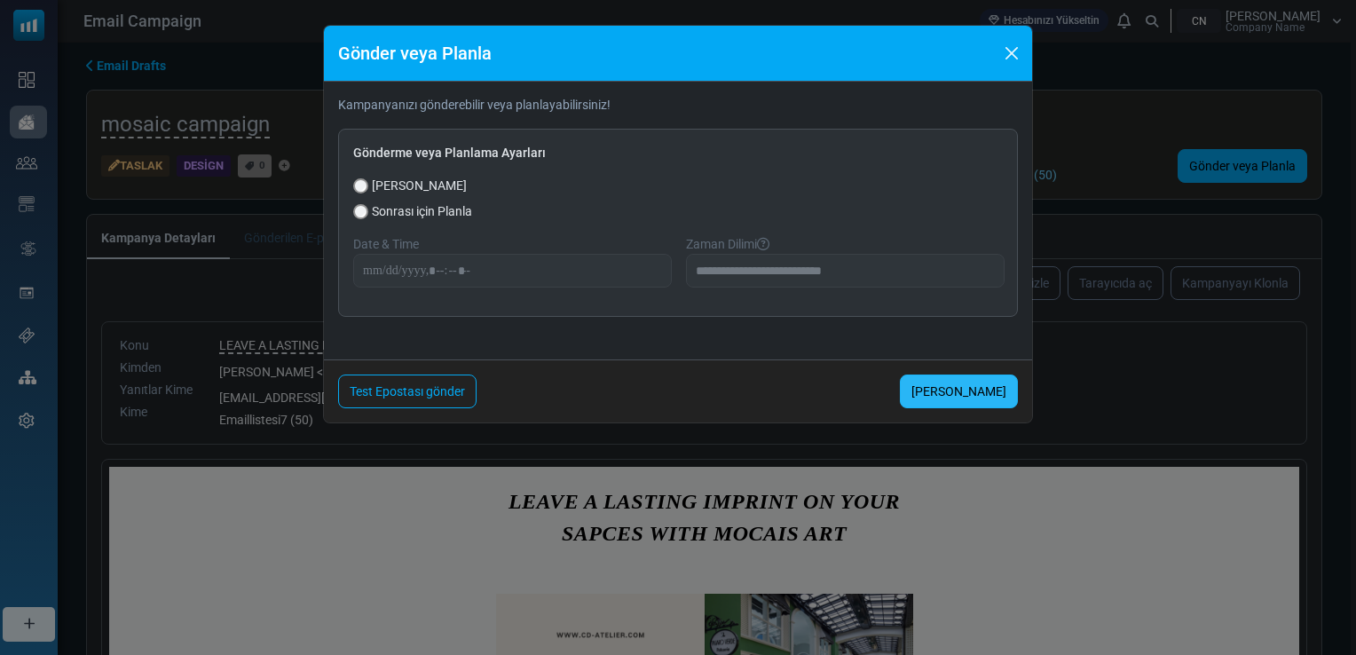
click at [979, 392] on link "[PERSON_NAME]" at bounding box center [959, 392] width 118 height 34
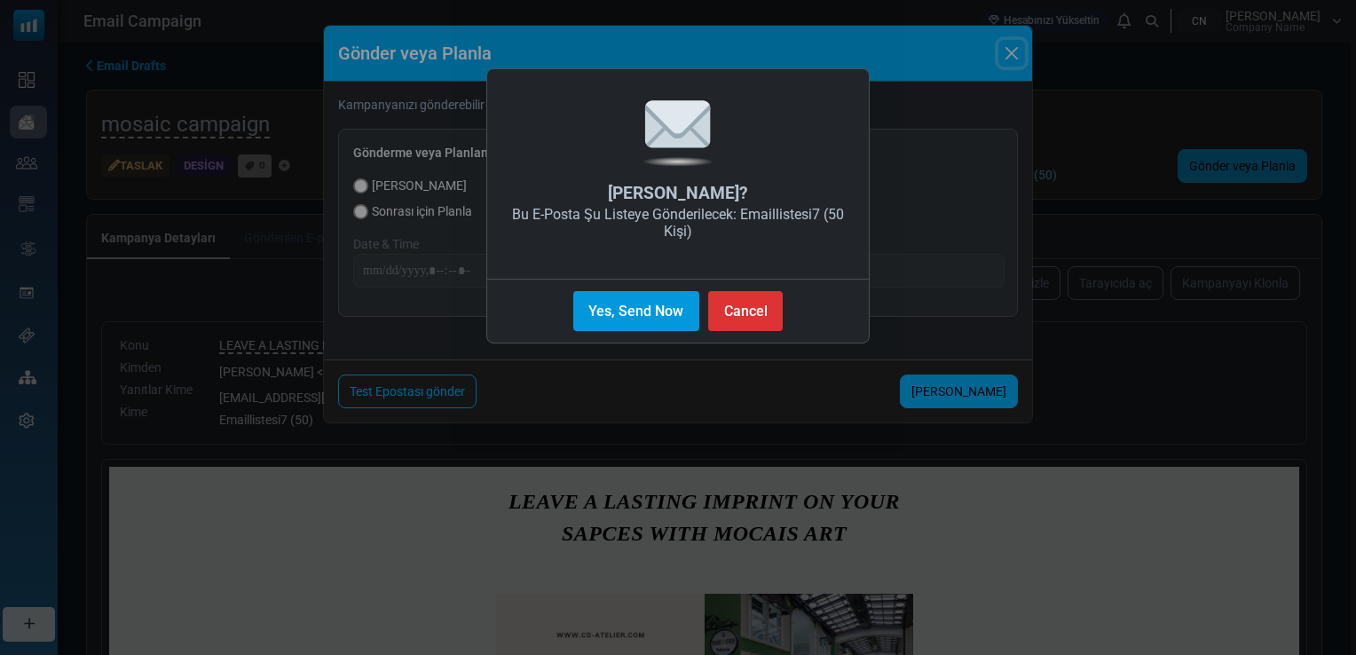
click at [621, 323] on button "Yes, Send Now" at bounding box center [636, 311] width 126 height 40
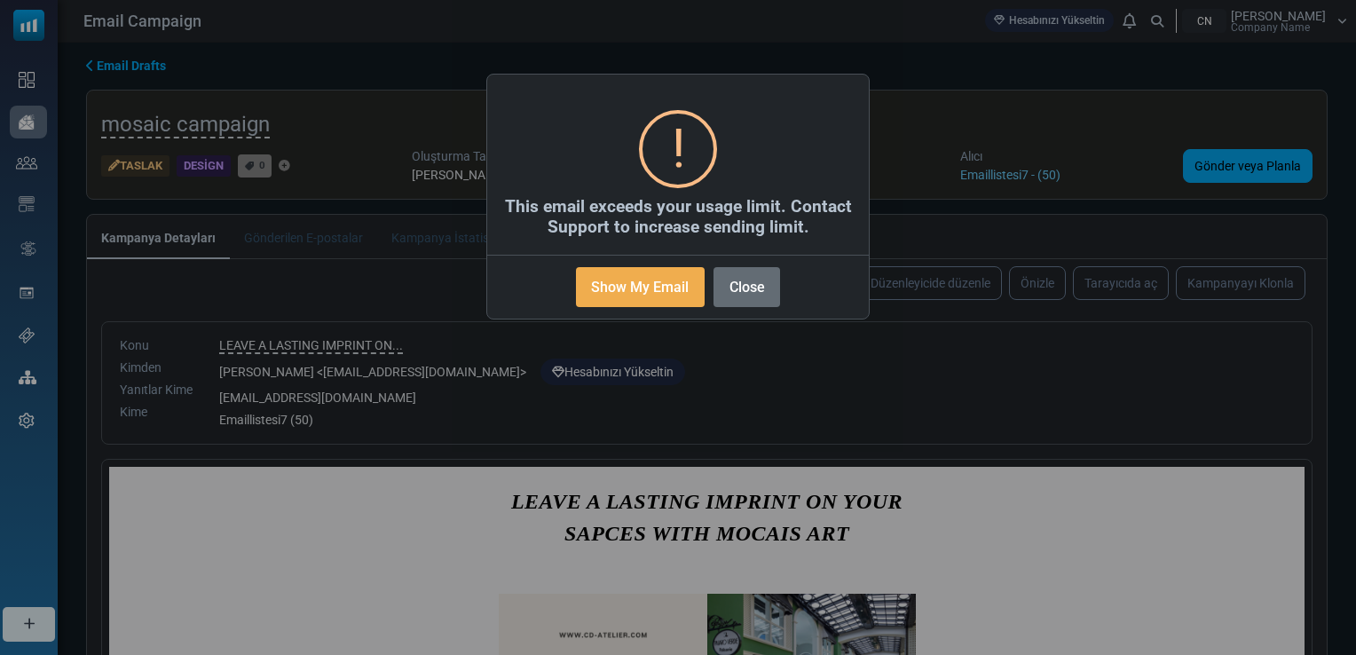
click at [734, 284] on button "Close" at bounding box center [747, 287] width 67 height 40
